Goal: Task Accomplishment & Management: Complete application form

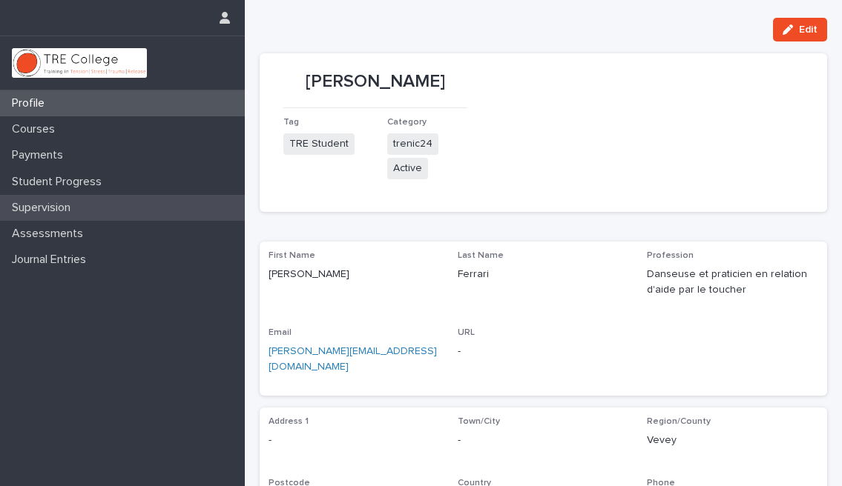
click at [42, 210] on p "Supervision" at bounding box center [44, 208] width 76 height 14
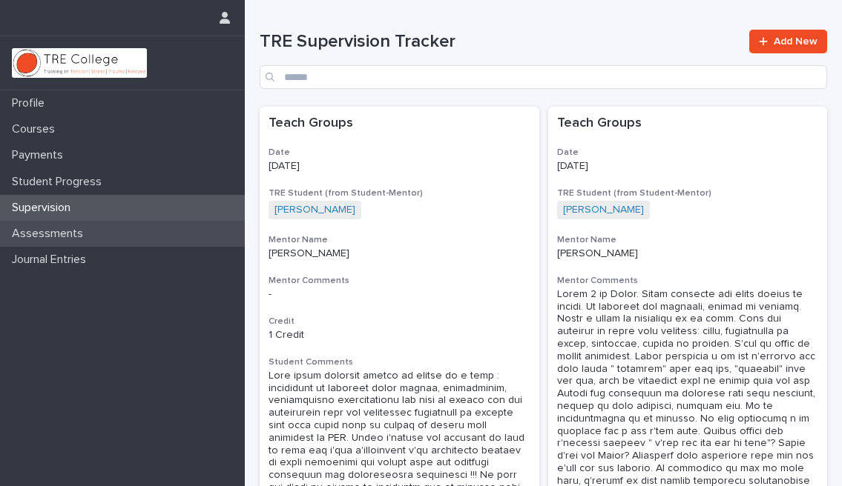
click at [40, 237] on p "Assessments" at bounding box center [50, 234] width 89 height 14
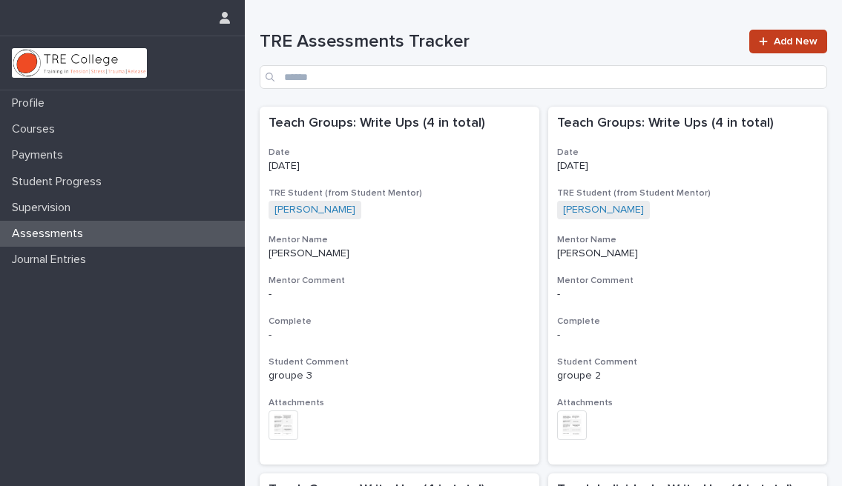
click at [784, 39] on span "Add New" at bounding box center [795, 41] width 44 height 10
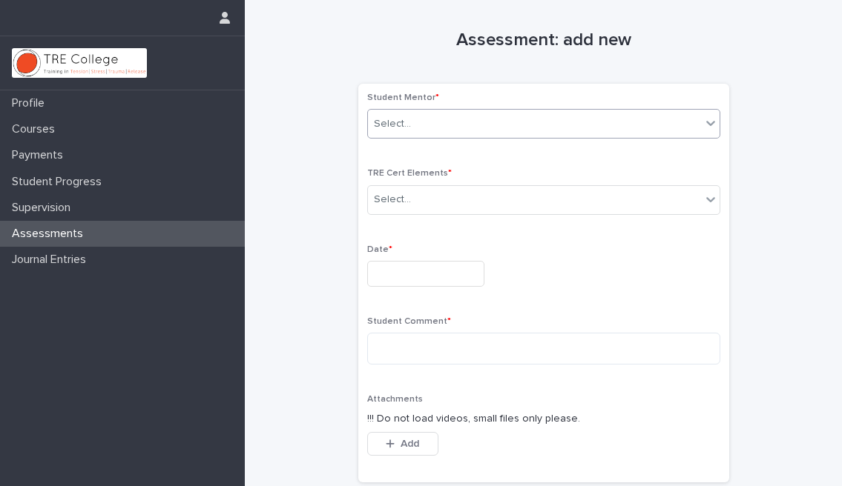
click at [569, 135] on div "Select..." at bounding box center [543, 124] width 353 height 30
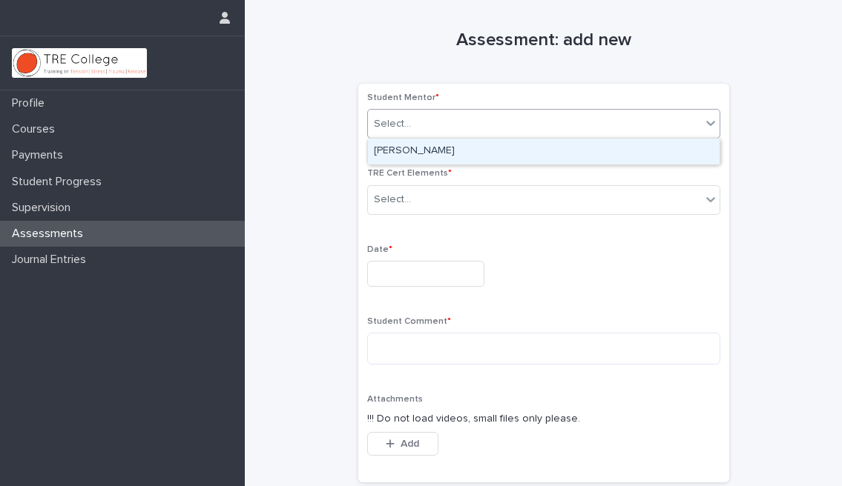
click at [505, 143] on div "[PERSON_NAME]" at bounding box center [543, 152] width 351 height 26
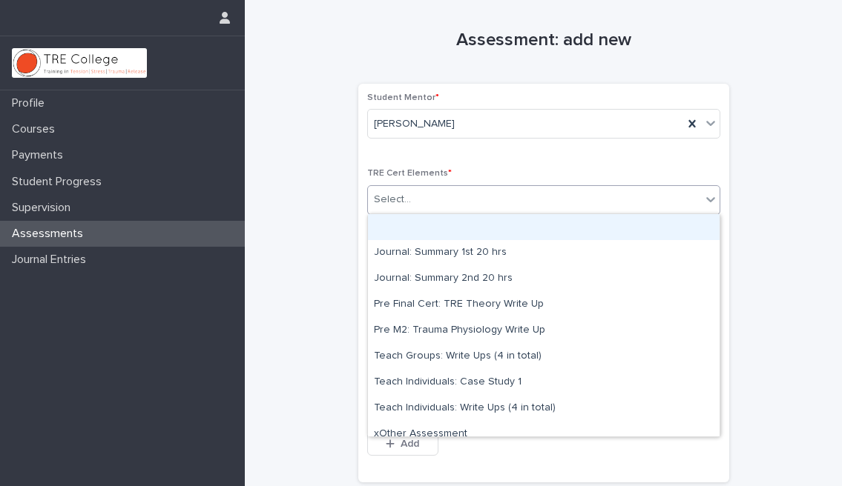
click at [463, 192] on div "Select..." at bounding box center [534, 200] width 333 height 24
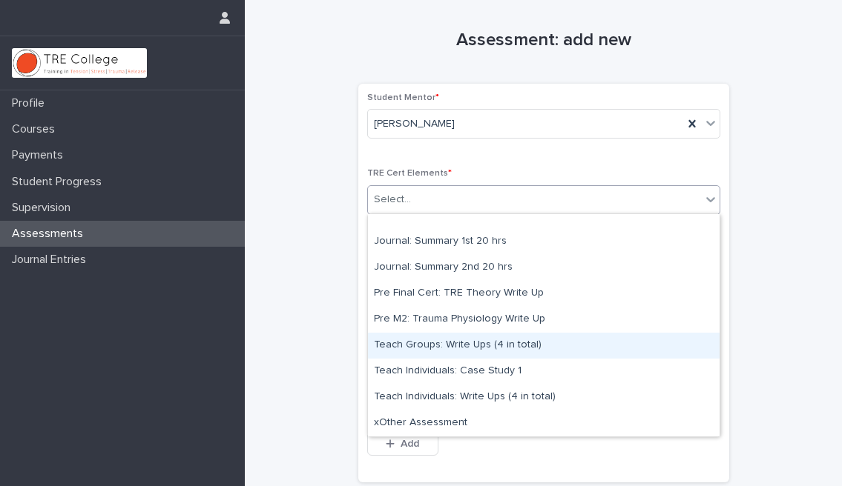
scroll to position [11, 0]
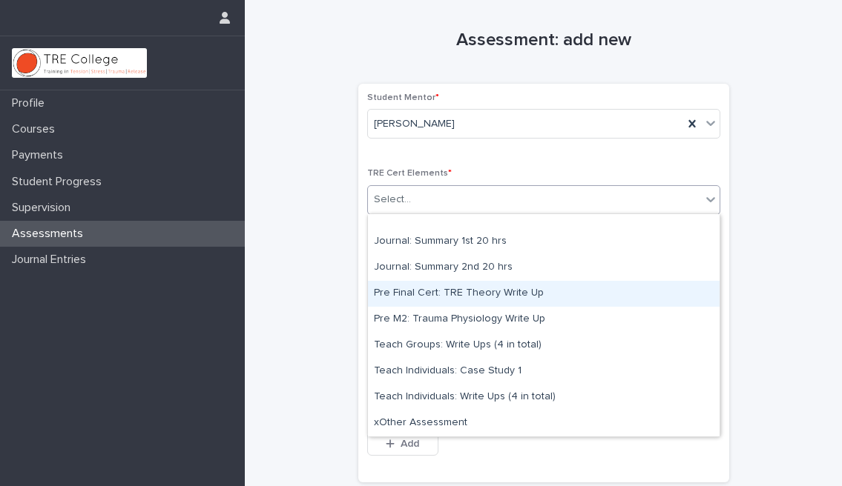
click at [467, 295] on div "Pre Final Cert: TRE Theory Write Up" at bounding box center [543, 294] width 351 height 26
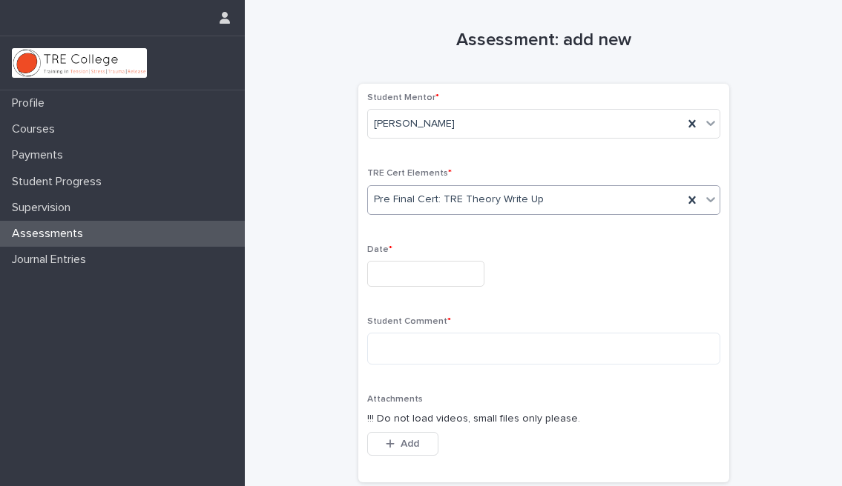
click at [423, 269] on input "text" at bounding box center [425, 274] width 117 height 26
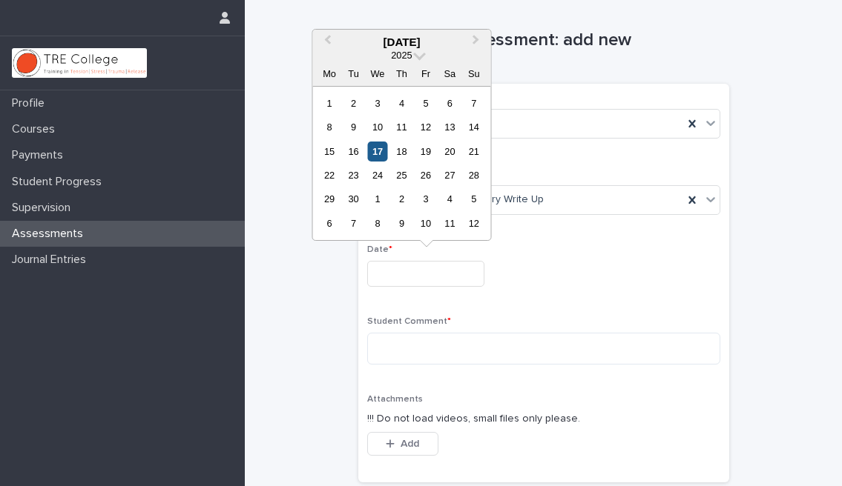
click at [375, 150] on div "17" at bounding box center [377, 152] width 20 height 20
type input "**********"
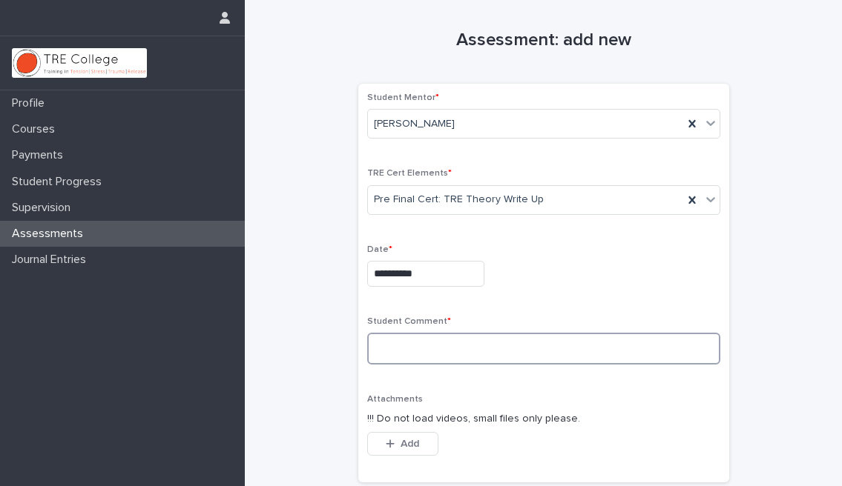
click at [395, 341] on textarea at bounding box center [543, 349] width 353 height 32
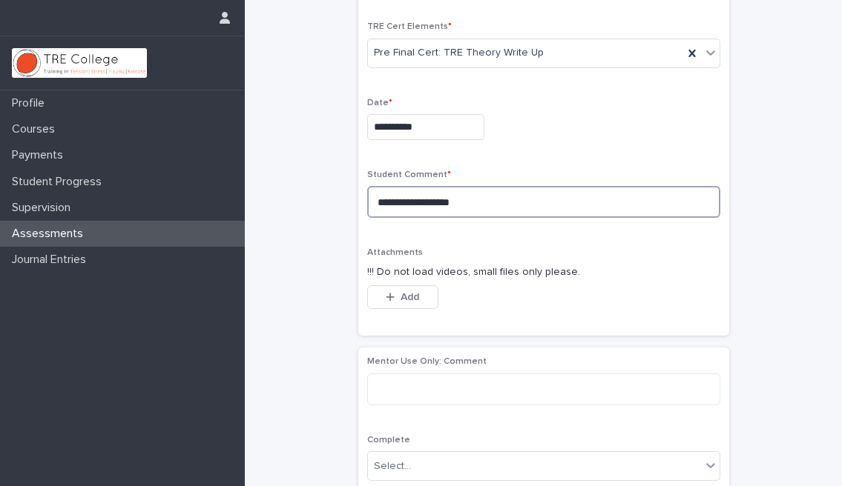
scroll to position [152, 0]
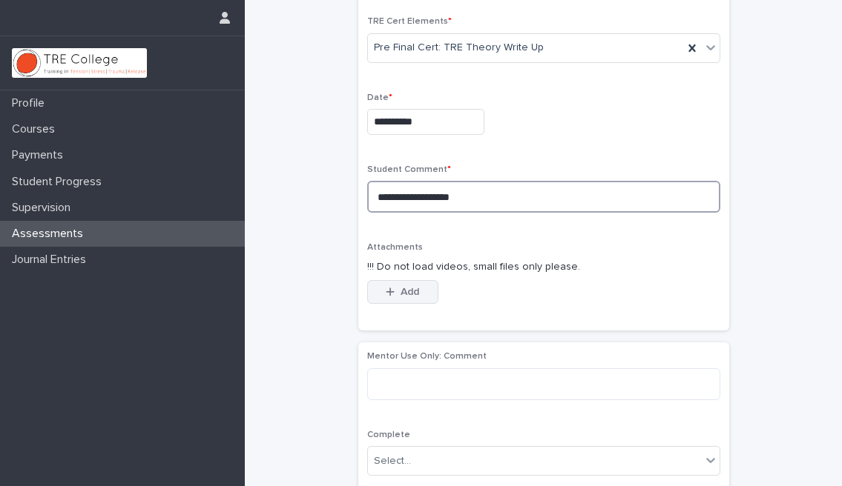
type textarea "**********"
click at [399, 288] on div "button" at bounding box center [393, 292] width 15 height 10
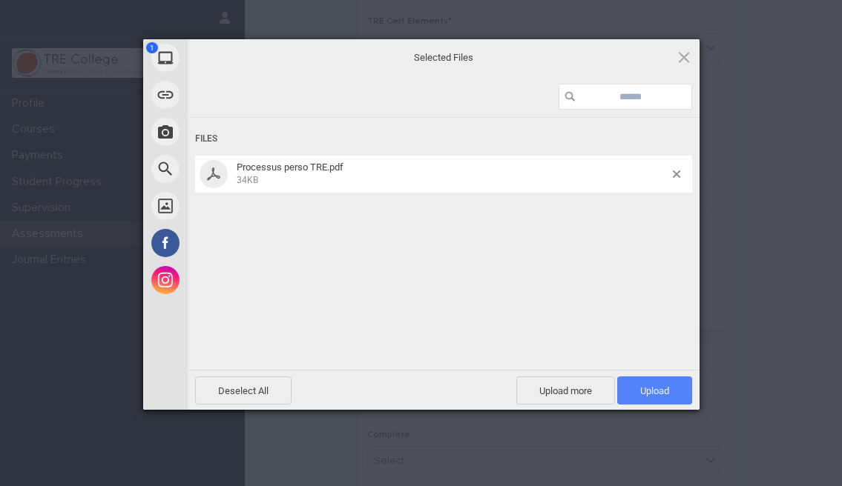
click at [650, 389] on span "Upload 1" at bounding box center [654, 391] width 29 height 11
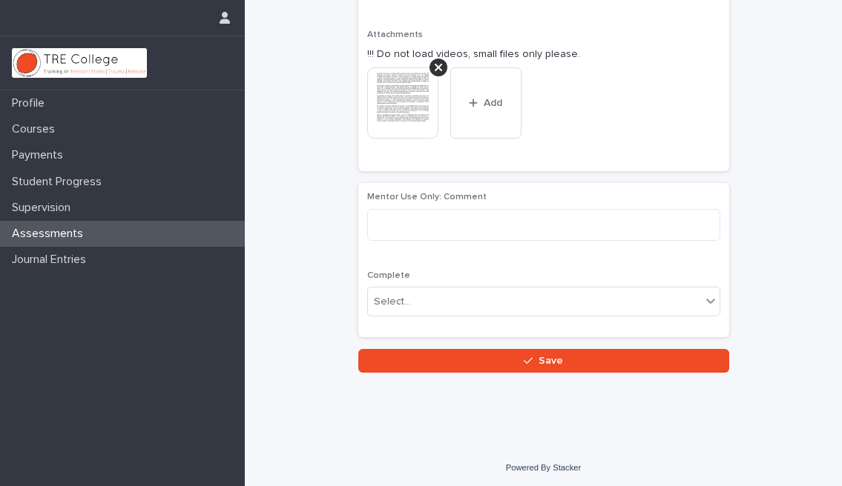
scroll to position [364, 0]
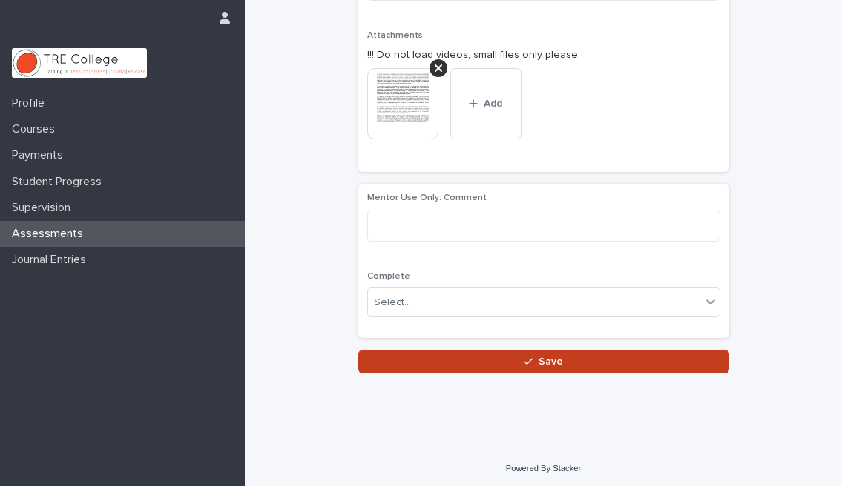
click at [546, 357] on span "Save" at bounding box center [550, 362] width 24 height 10
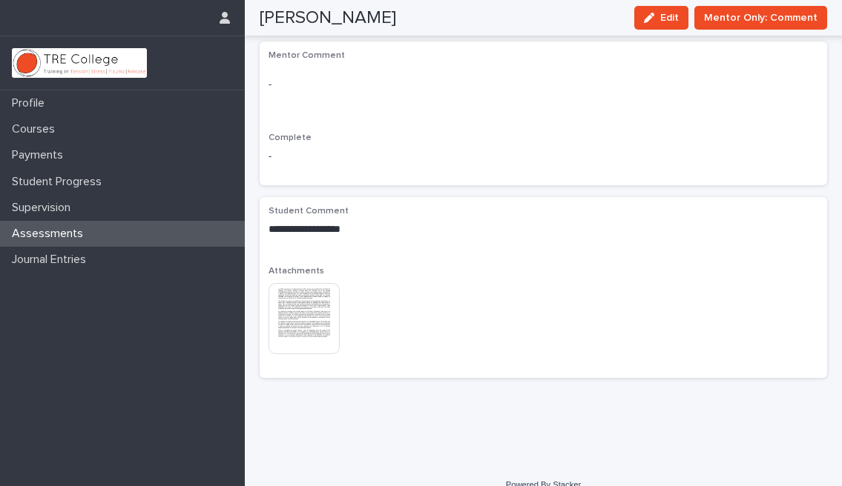
scroll to position [288, 0]
click at [302, 284] on img at bounding box center [303, 319] width 71 height 71
